Goal: Task Accomplishment & Management: Manage account settings

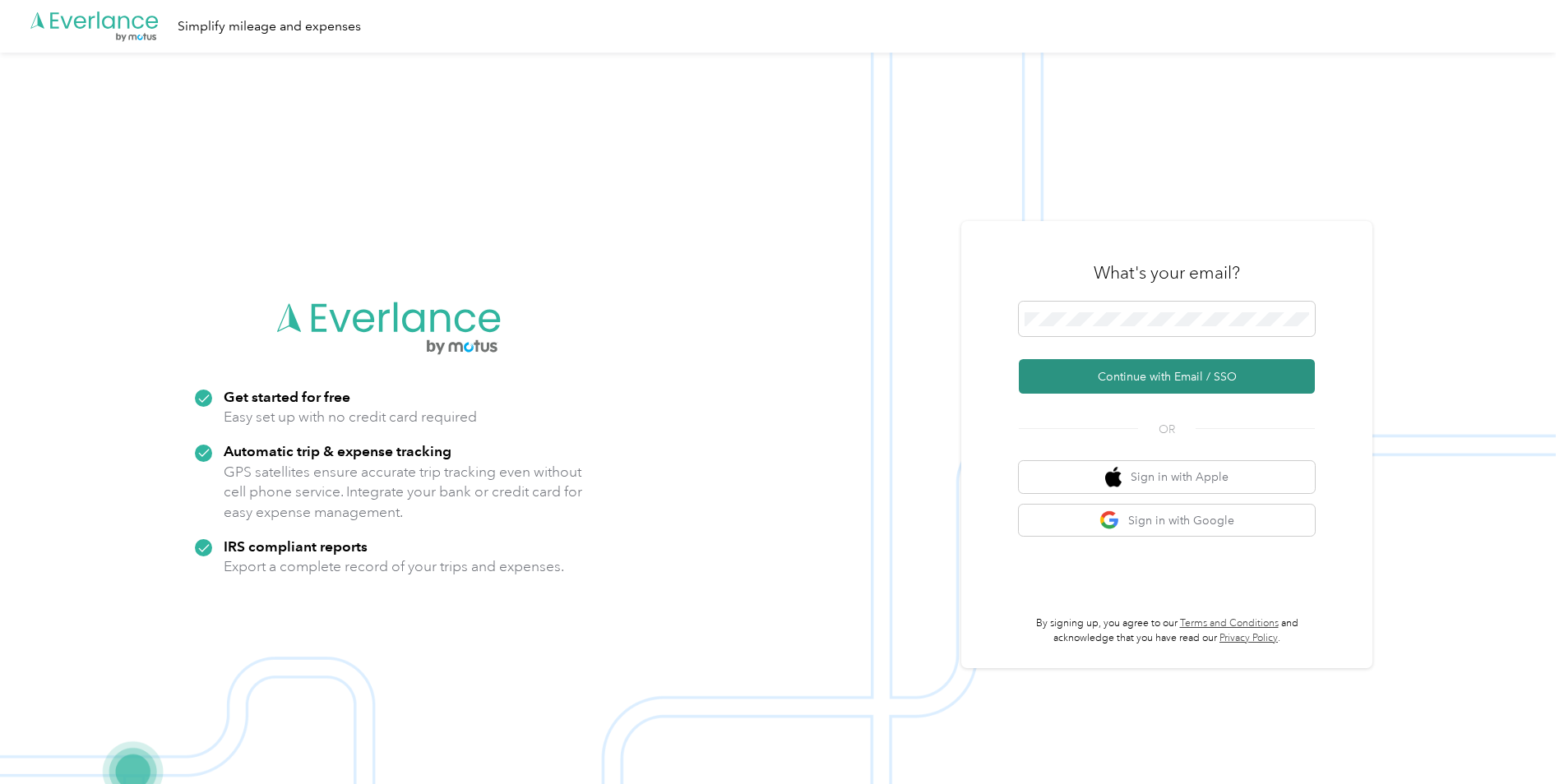
click at [1164, 375] on button "Continue with Email / SSO" at bounding box center [1166, 377] width 296 height 35
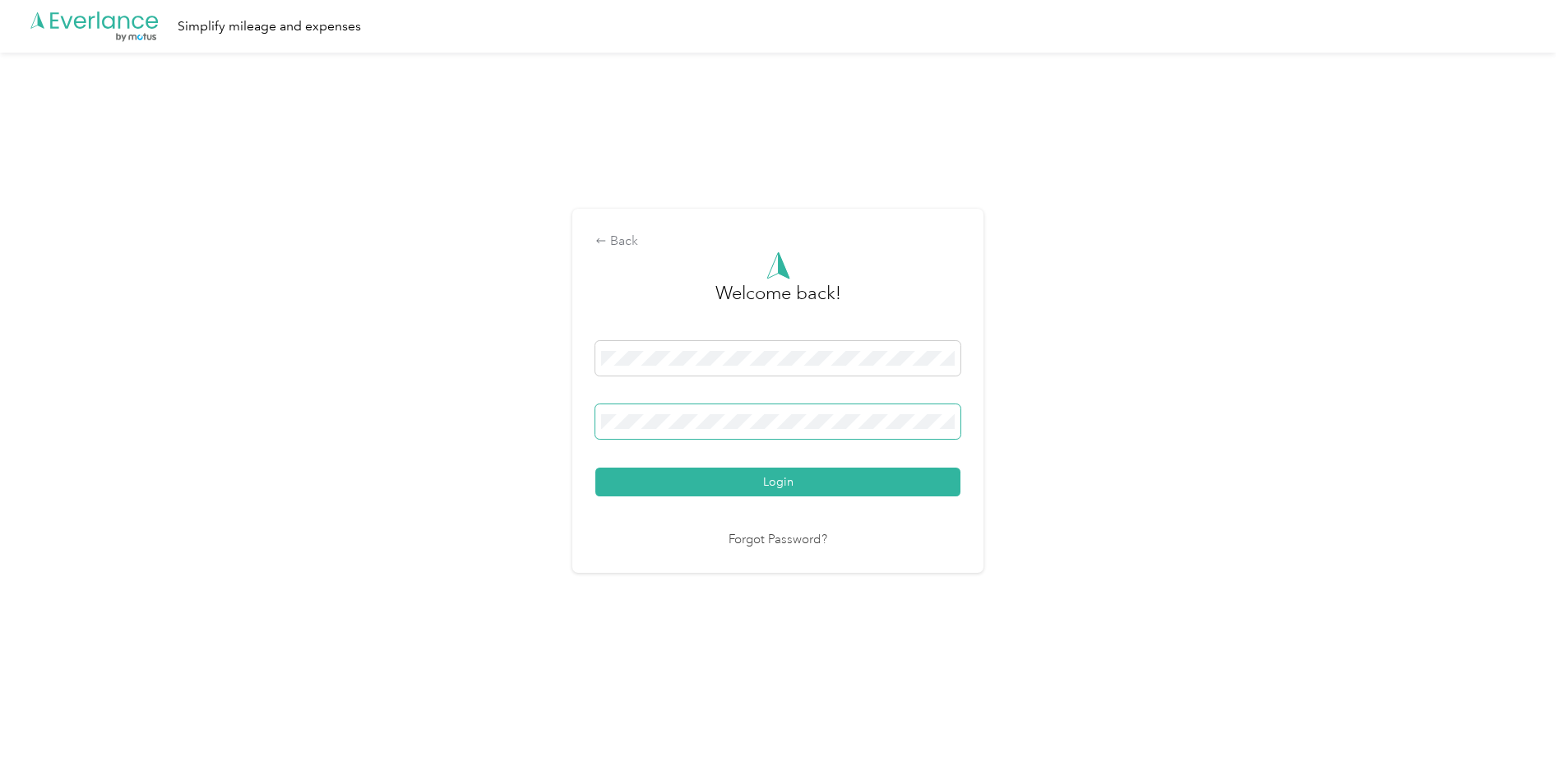
click at [595, 467] on button "Login" at bounding box center [778, 482] width 365 height 29
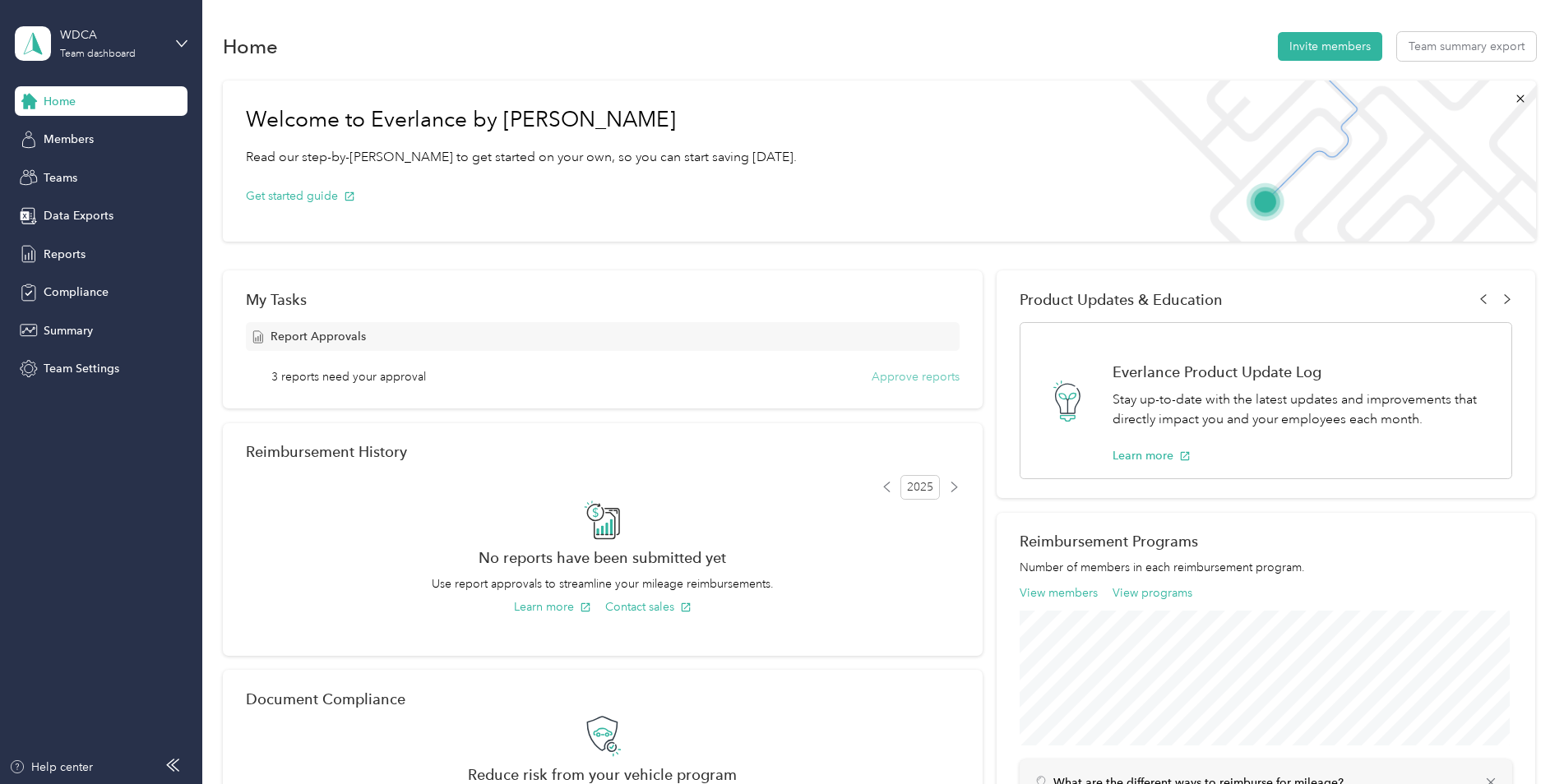
click at [905, 377] on button "Approve reports" at bounding box center [916, 377] width 88 height 17
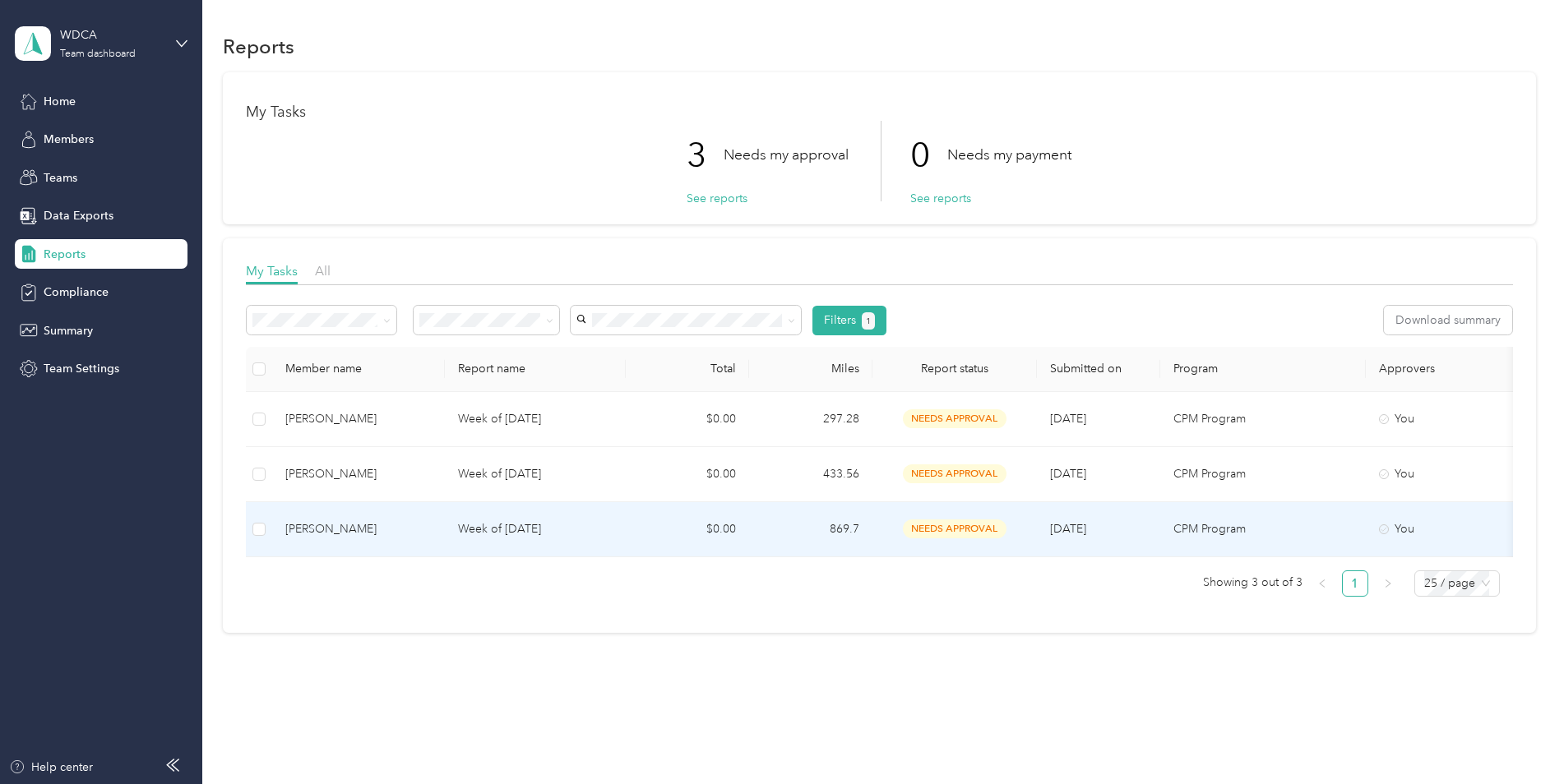
click at [826, 525] on td "869.7" at bounding box center [811, 529] width 123 height 55
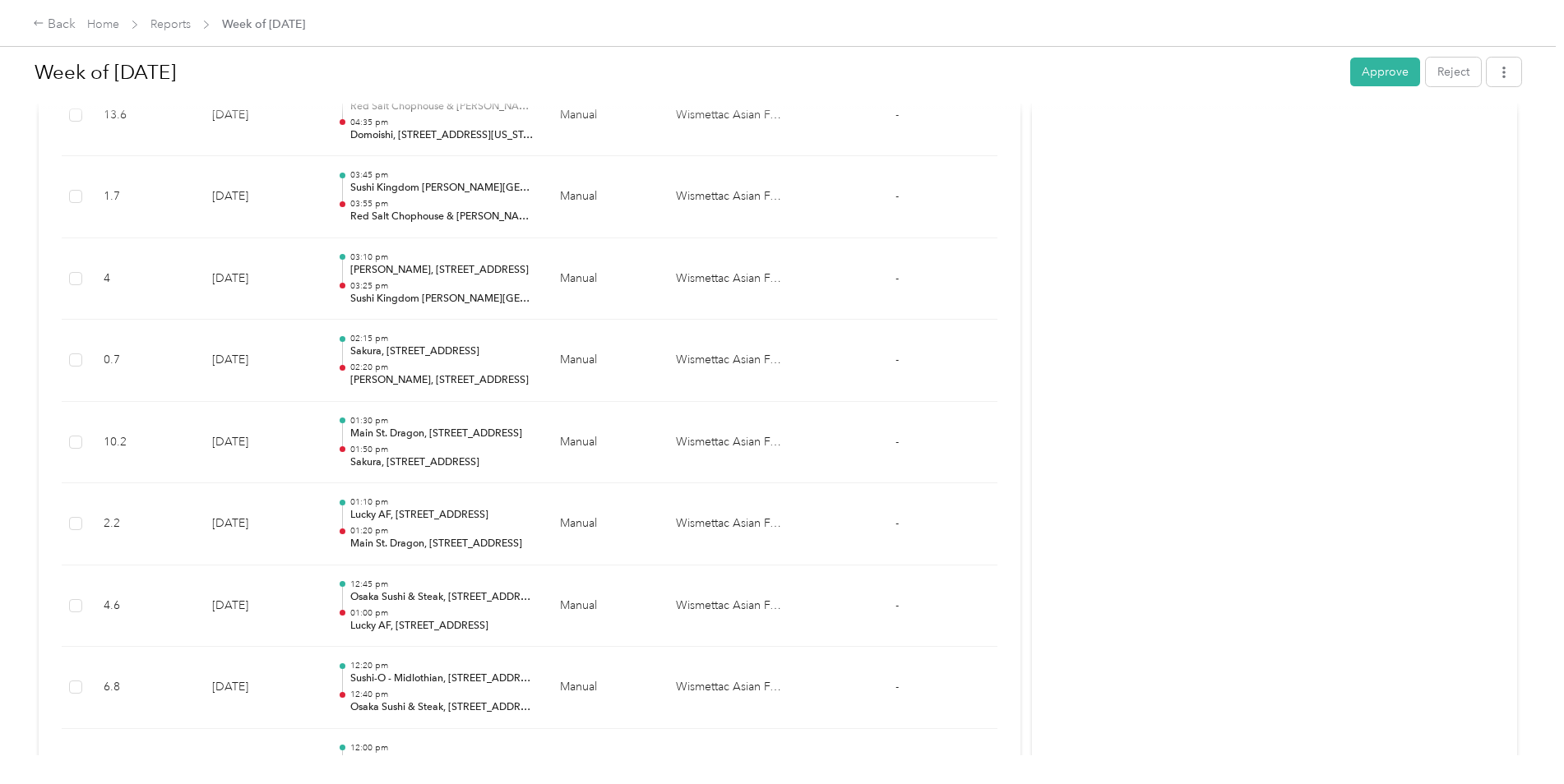
scroll to position [179, 0]
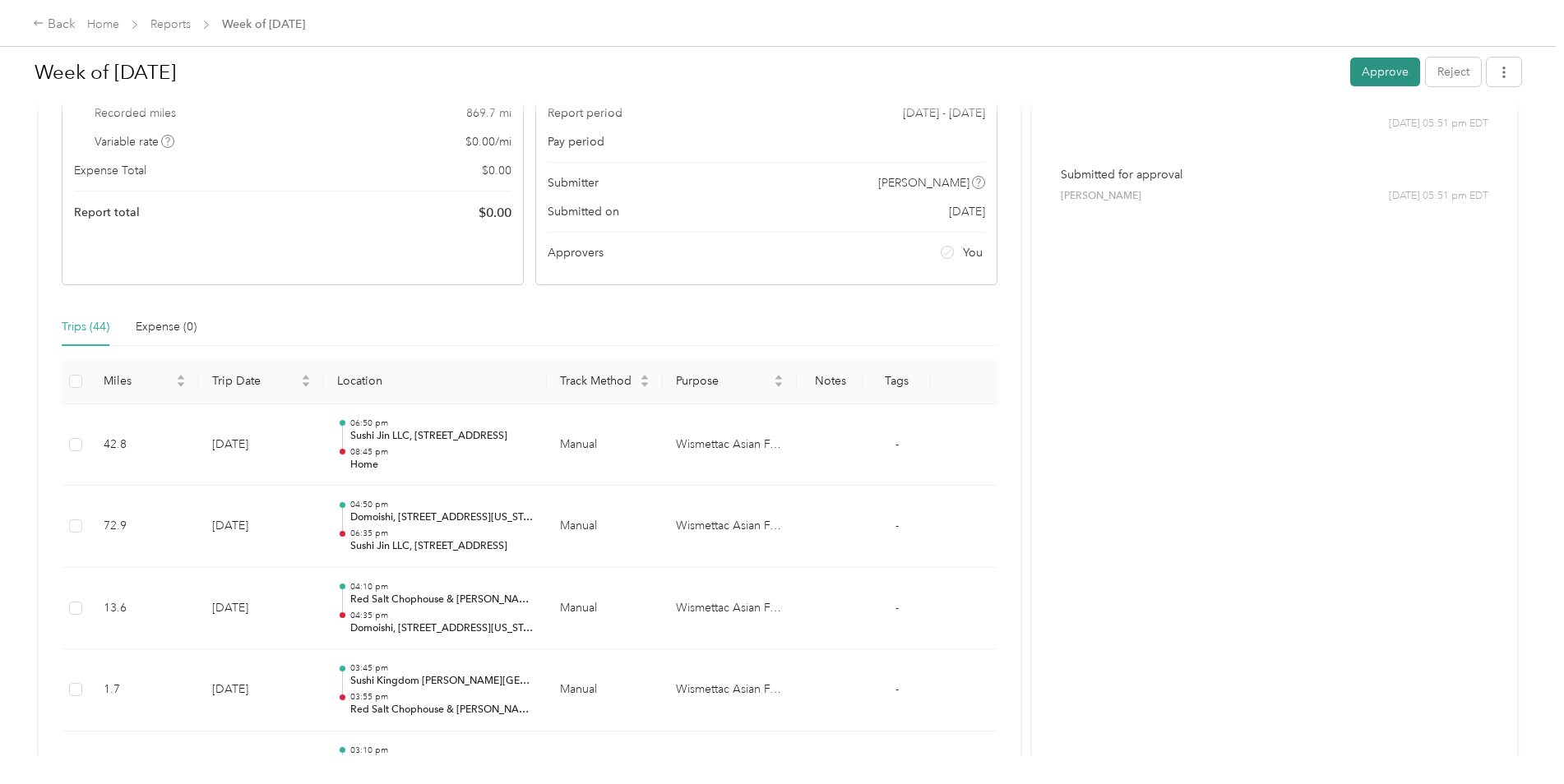
click at [1371, 70] on button "Approve" at bounding box center [1385, 72] width 70 height 29
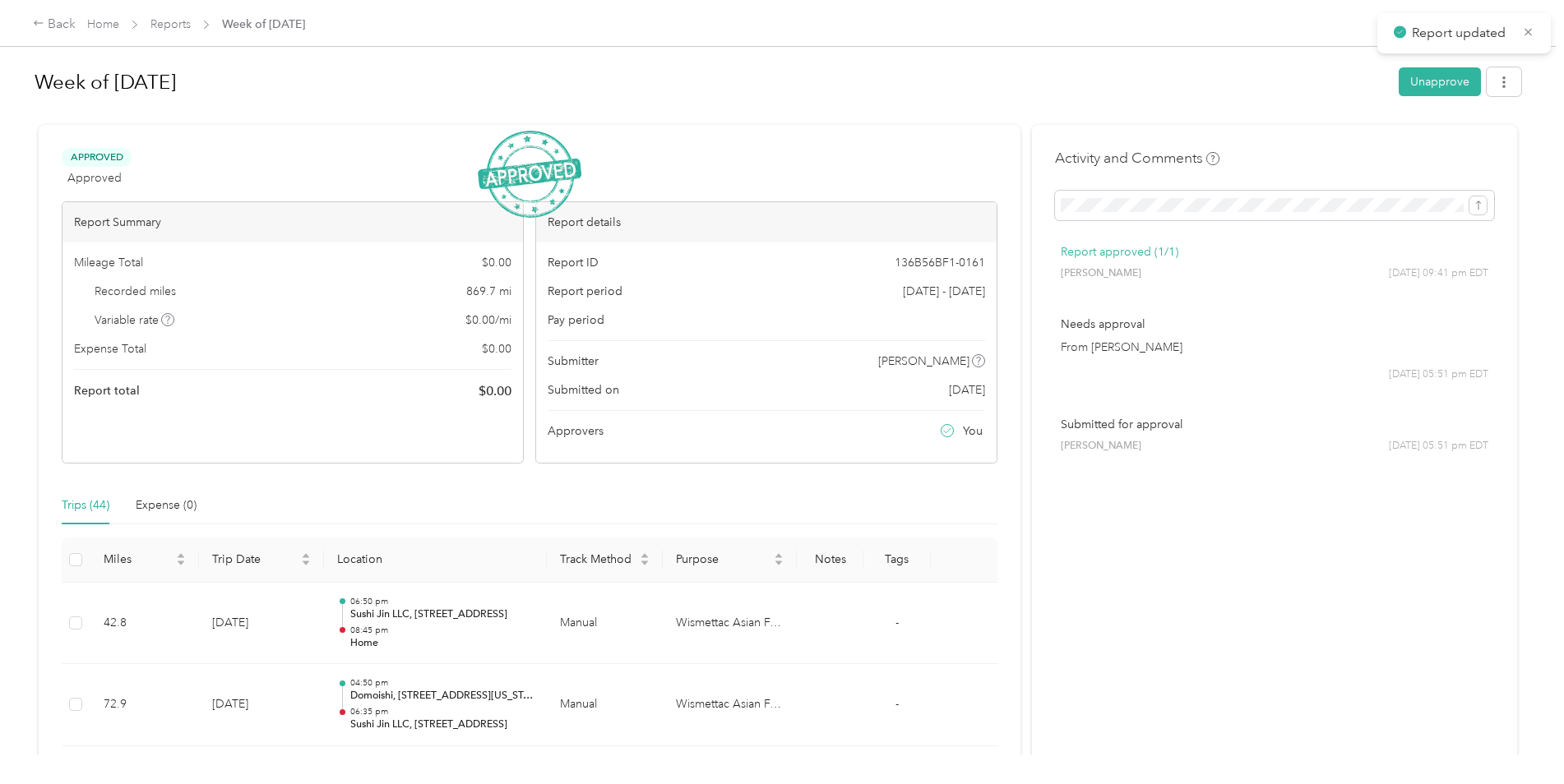
scroll to position [0, 0]
click at [173, 26] on link "Reports" at bounding box center [170, 24] width 40 height 14
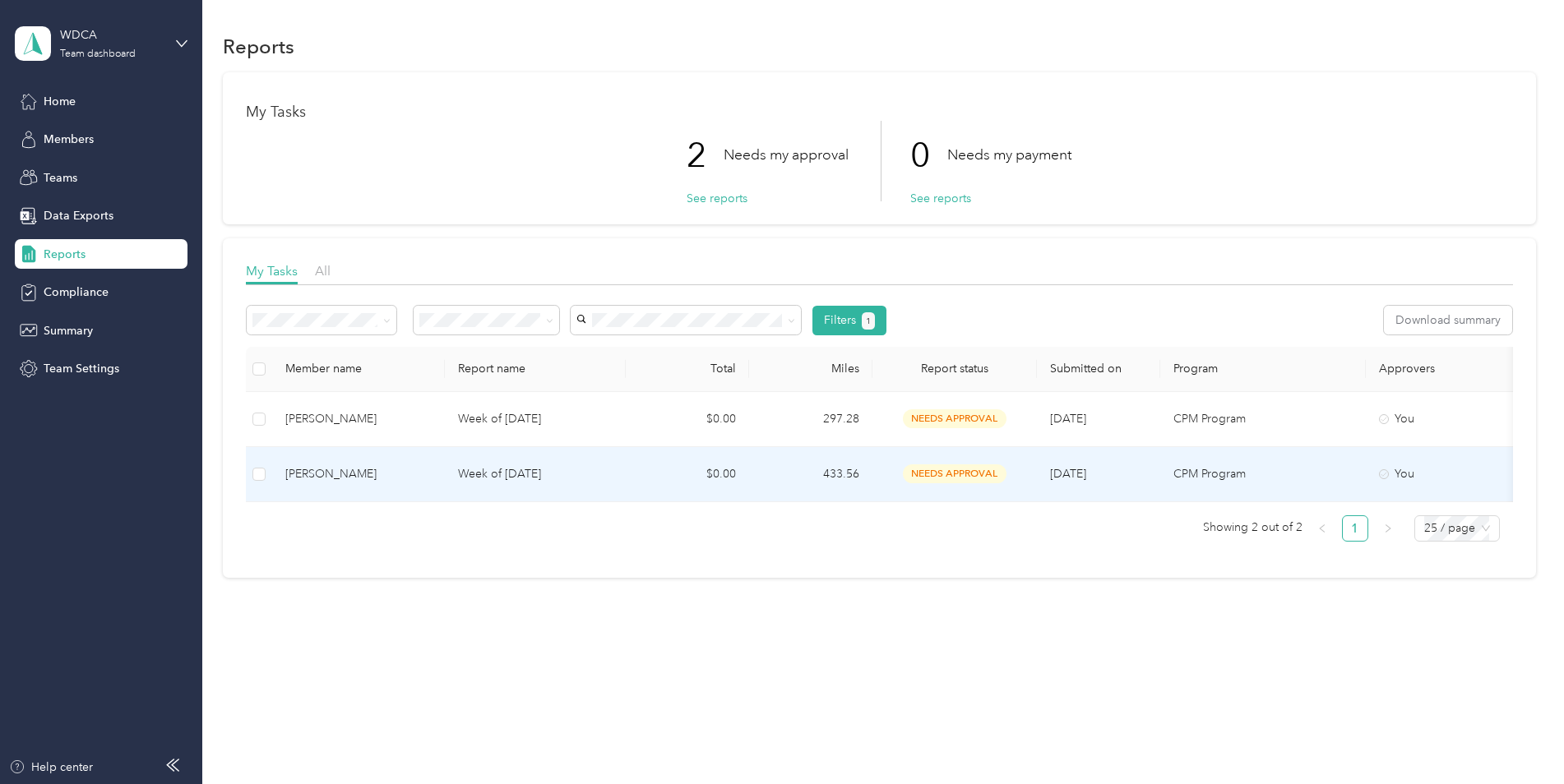
click at [541, 478] on p "Week of [DATE]" at bounding box center [535, 474] width 155 height 18
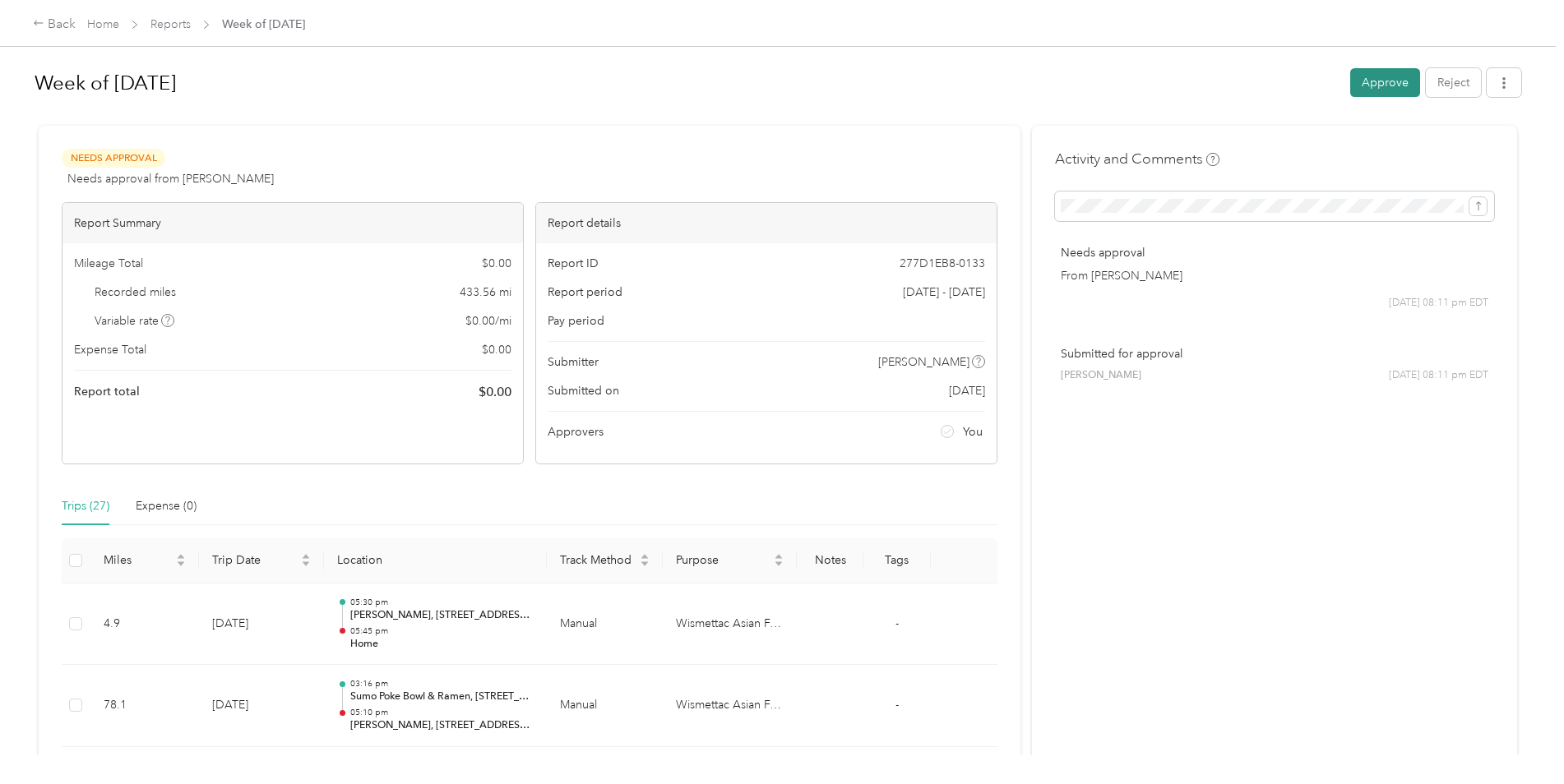
click at [1369, 85] on button "Approve" at bounding box center [1385, 83] width 70 height 29
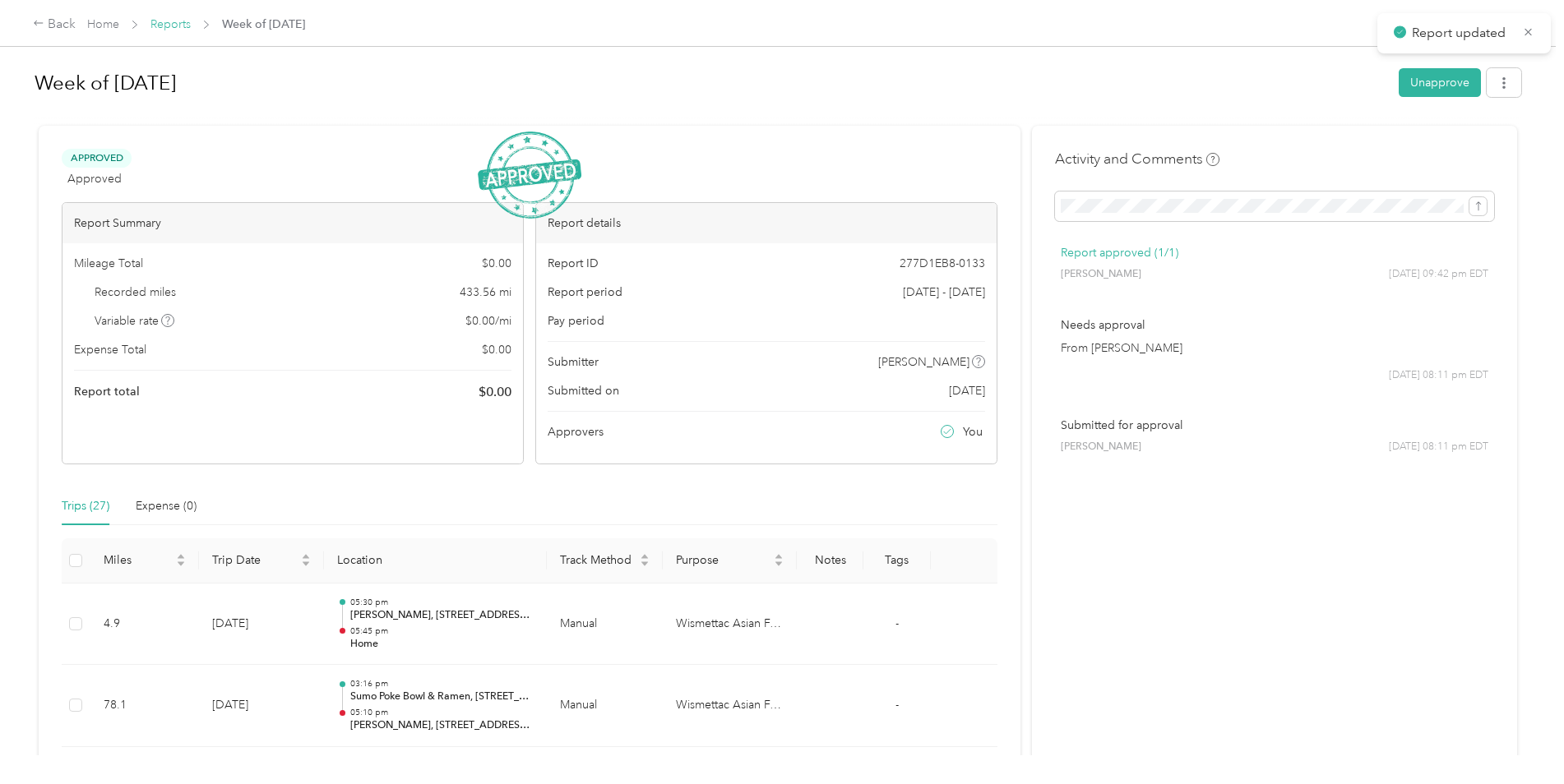
click at [175, 24] on link "Reports" at bounding box center [170, 24] width 40 height 14
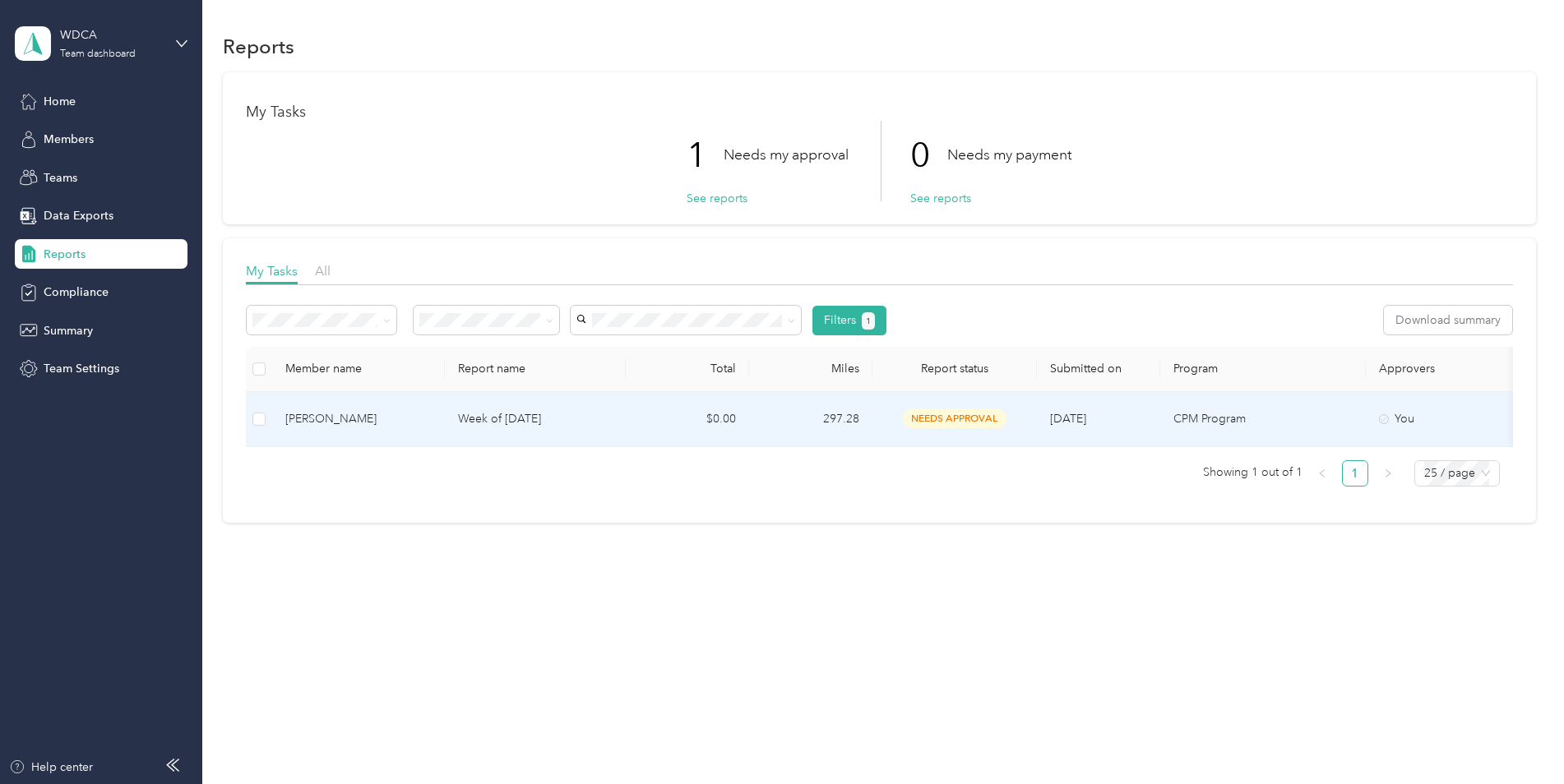
click at [483, 417] on p "Week of [DATE]" at bounding box center [535, 419] width 155 height 18
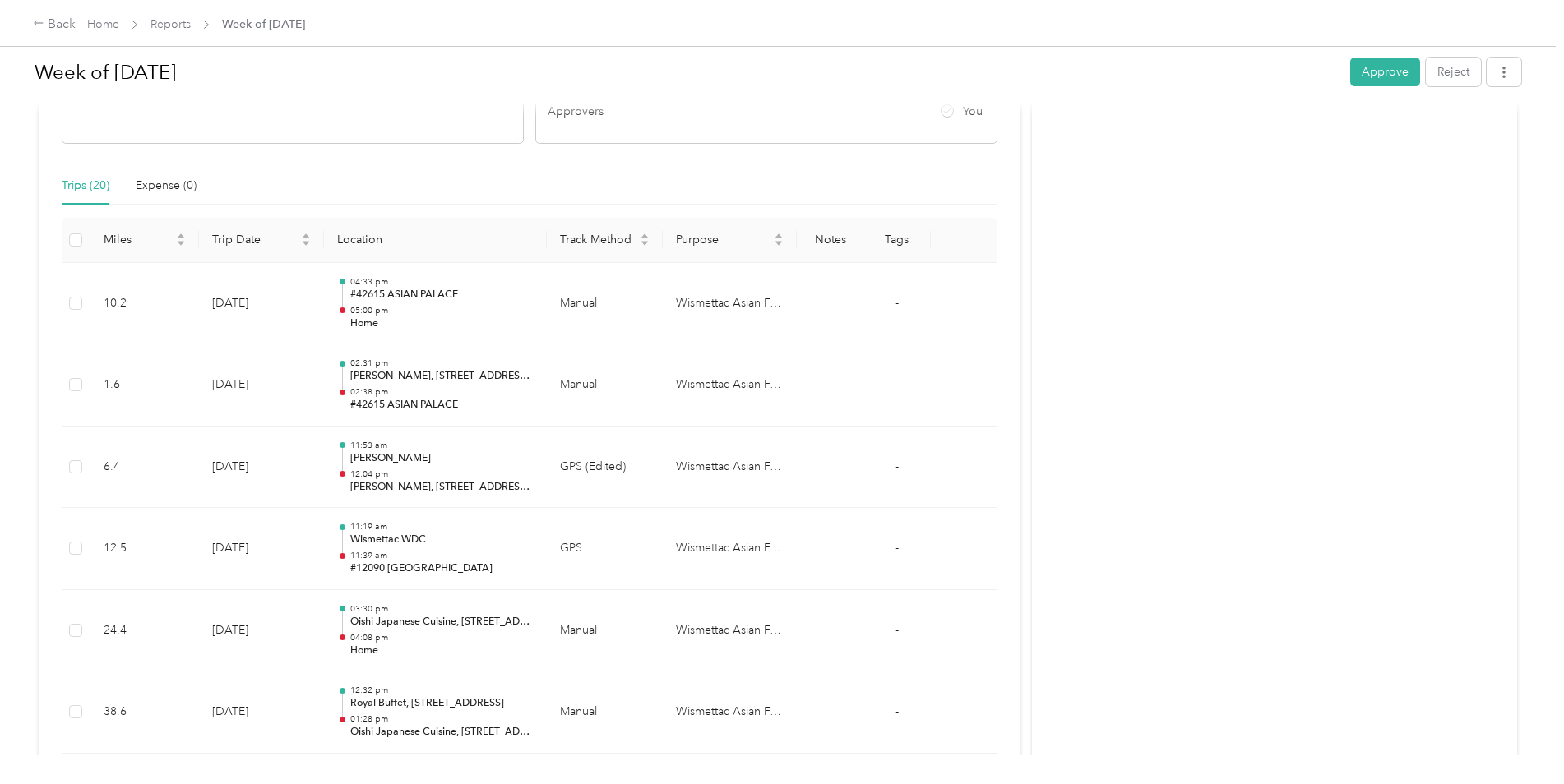
scroll to position [107, 0]
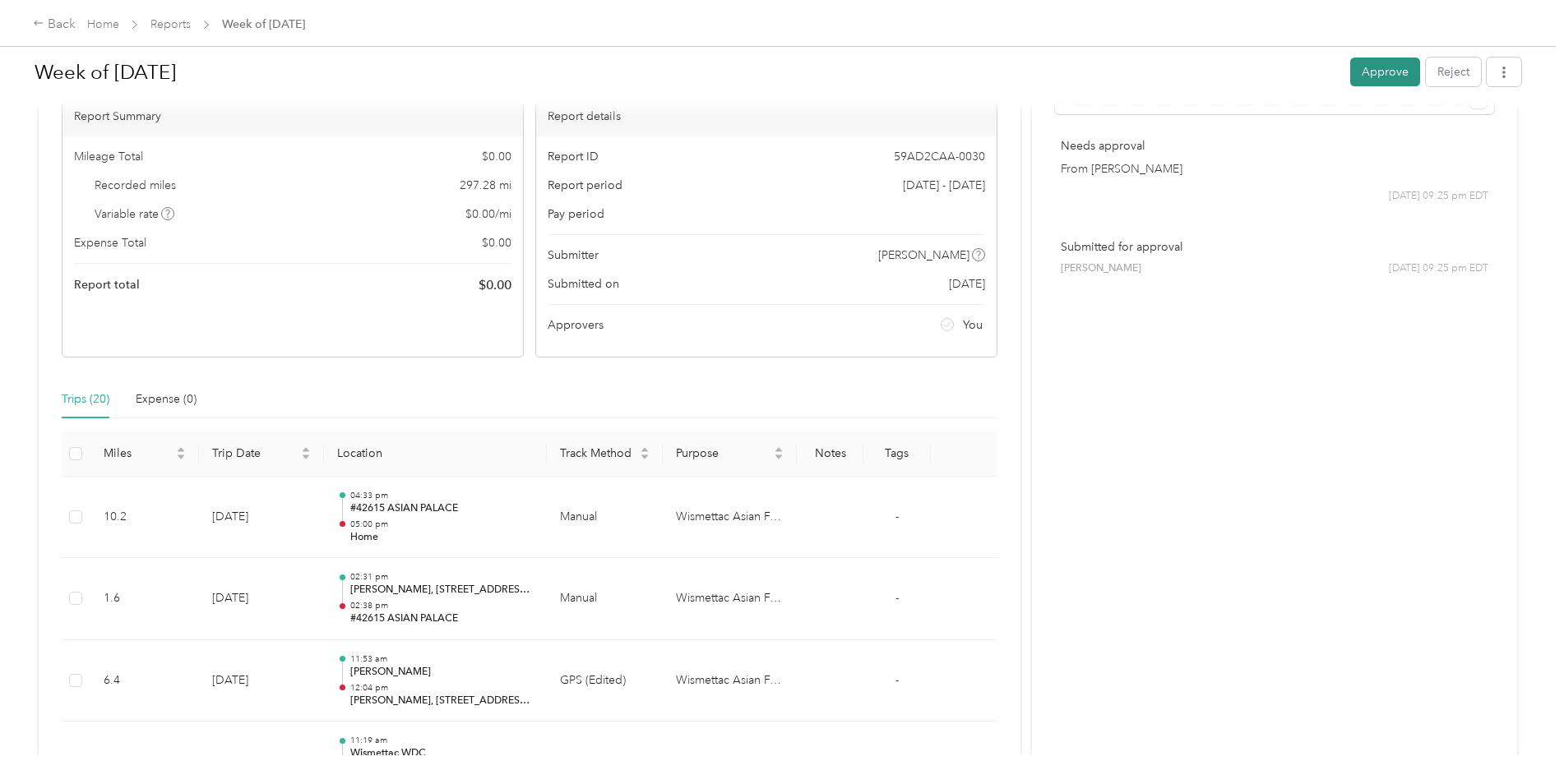
click at [1374, 66] on button "Approve" at bounding box center [1385, 72] width 70 height 29
